Goal: Find specific page/section: Find specific page/section

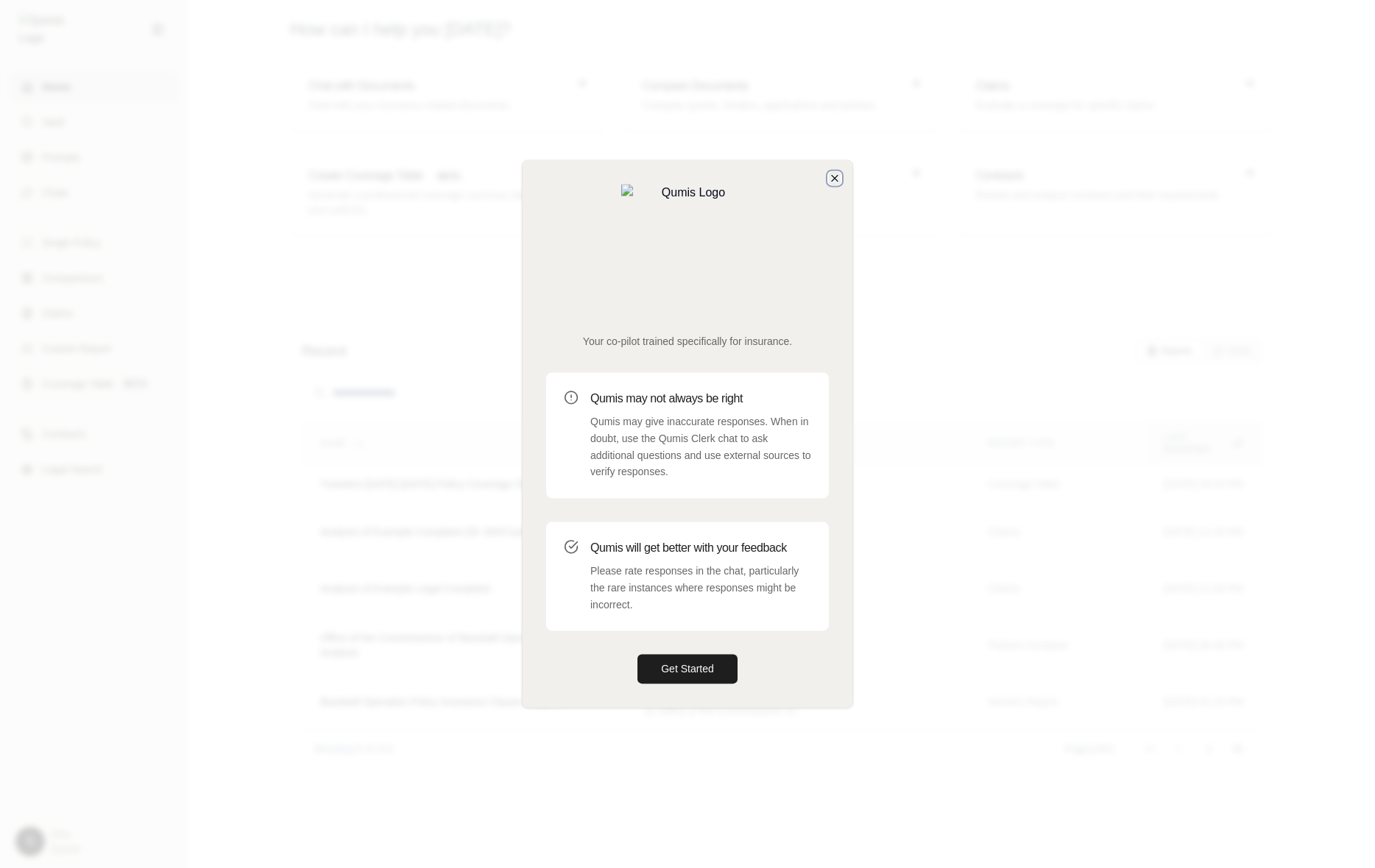
click at [836, 184] on icon "button" at bounding box center [835, 178] width 12 height 12
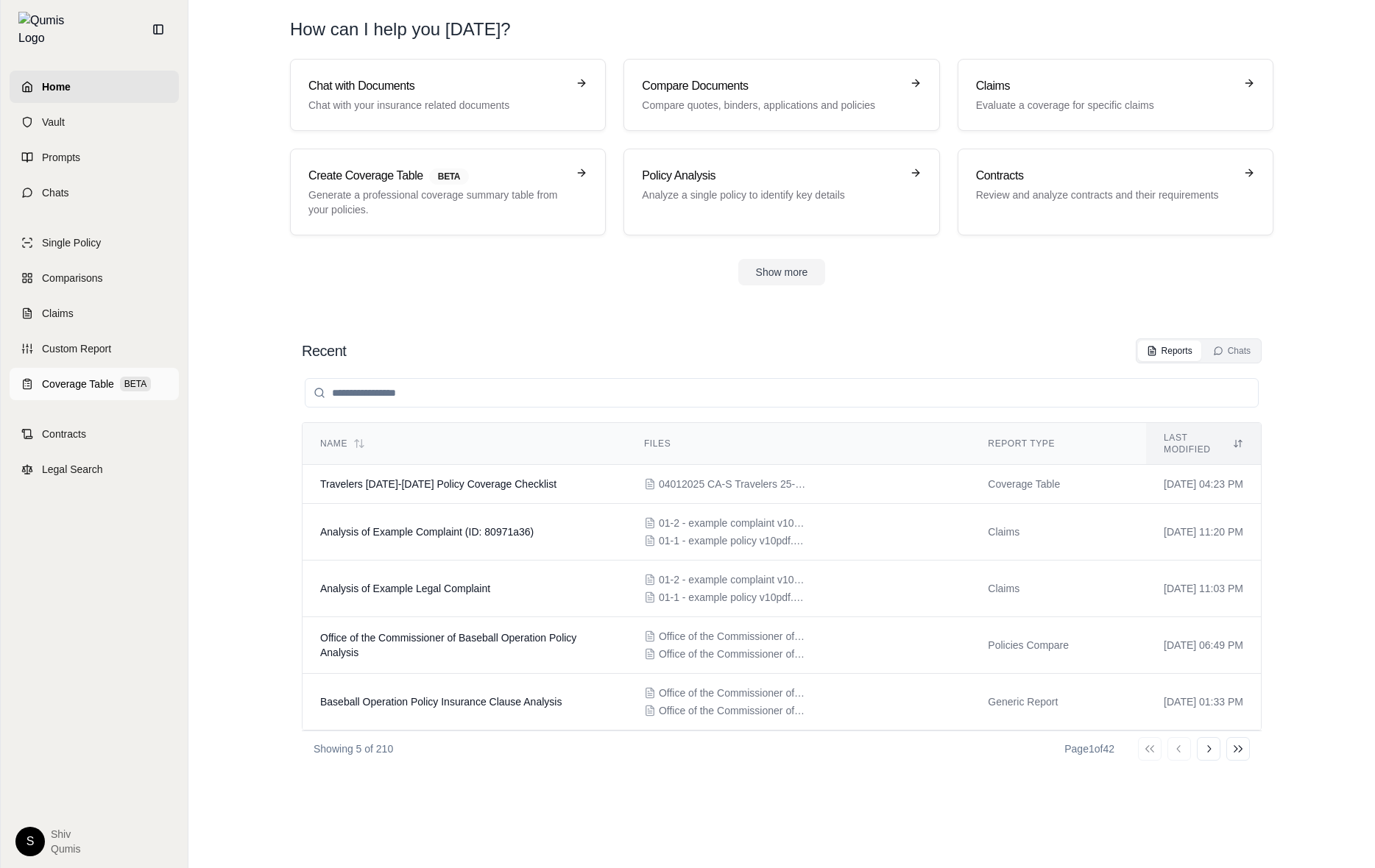
click at [67, 376] on span "Coverage Table" at bounding box center [77, 383] width 72 height 15
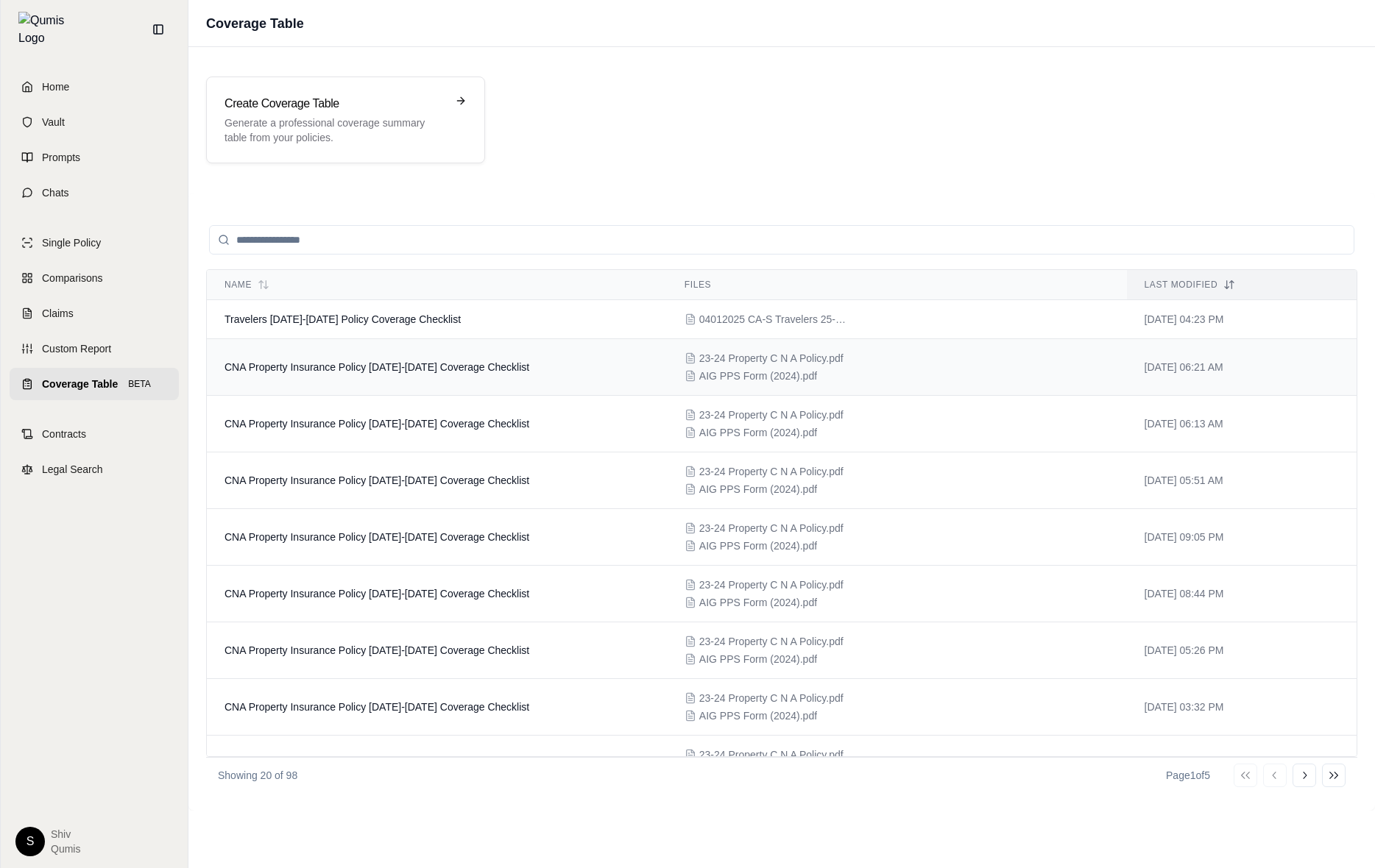
click at [462, 357] on td "CNA Property Insurance Policy 2023-2024 Coverage Checklist" at bounding box center [436, 367] width 460 height 56
